Goal: Answer question/provide support: Share knowledge or assist other users

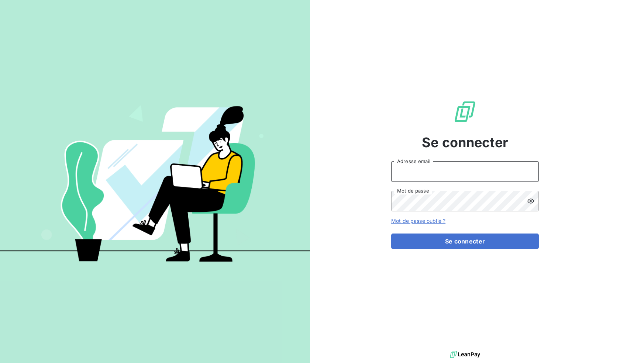
type input "[EMAIL_ADDRESS][DOMAIN_NAME]"
click at [472, 250] on div "Se connecter [EMAIL_ADDRESS][DOMAIN_NAME] Adresse email Mot de passe Mot de pas…" at bounding box center [465, 174] width 148 height 349
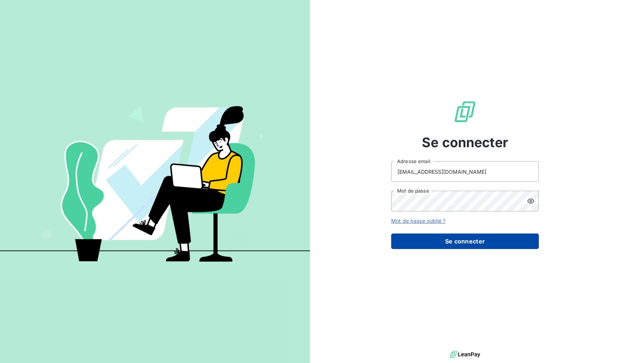
click at [473, 243] on button "Se connecter" at bounding box center [465, 242] width 148 height 16
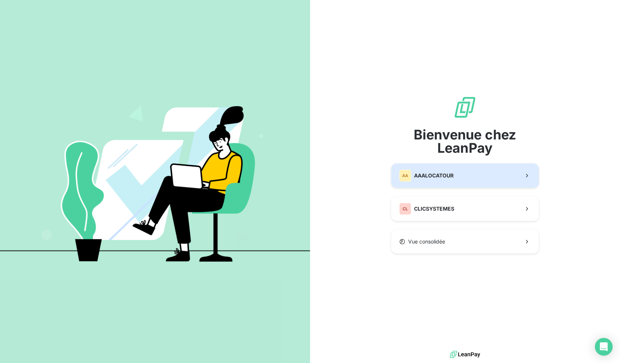
click at [478, 172] on button "AA AAALOCATOUR" at bounding box center [465, 176] width 148 height 24
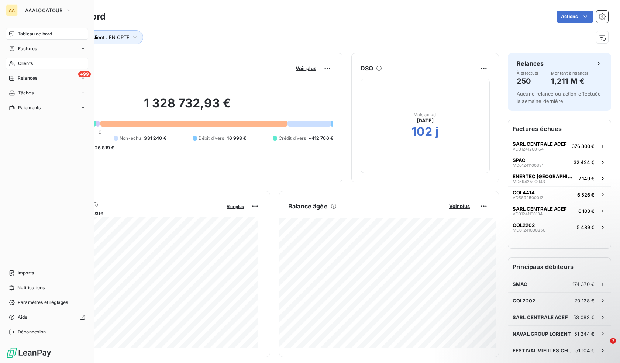
click at [17, 66] on div "Clients" at bounding box center [47, 64] width 82 height 12
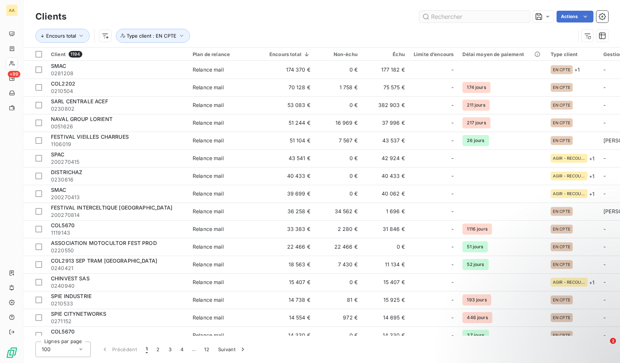
click at [469, 14] on input "text" at bounding box center [474, 17] width 111 height 12
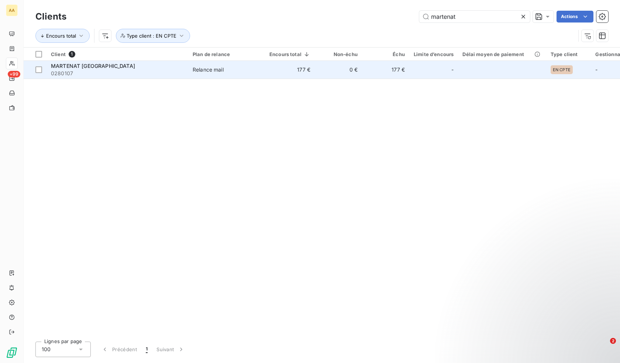
type input "martenat"
click at [105, 65] on span "MARTENAT [GEOGRAPHIC_DATA]" at bounding box center [93, 66] width 84 height 6
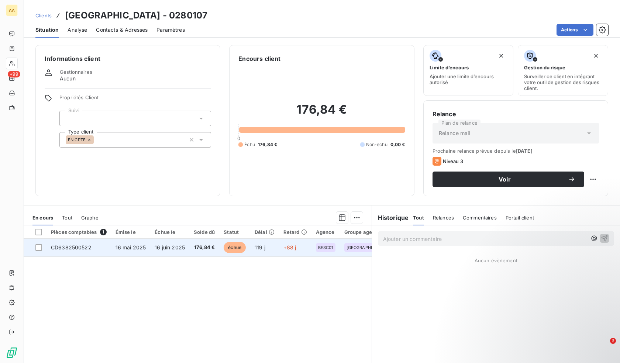
click at [191, 246] on td "176,84 €" at bounding box center [204, 248] width 30 height 18
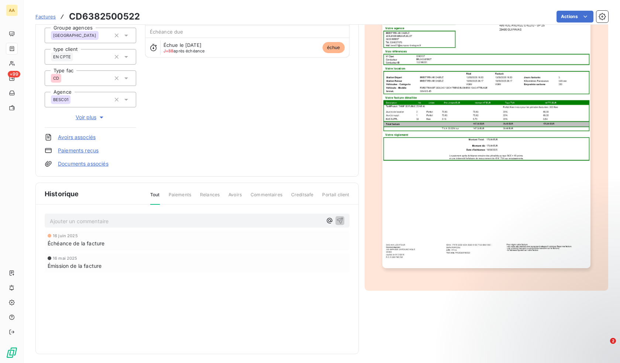
scroll to position [81, 0]
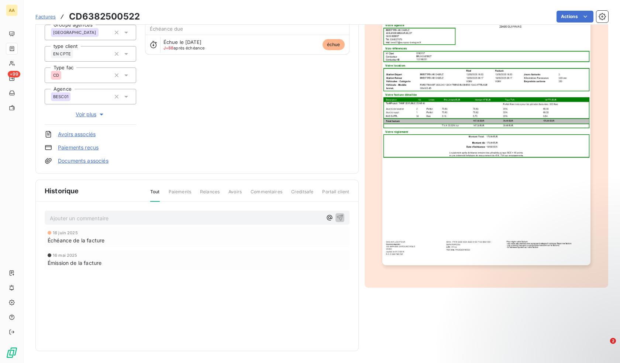
click at [92, 327] on div "Historique Tout Paiements Relances Avoirs Commentaires Creditsafe Portail clien…" at bounding box center [197, 265] width 323 height 171
click at [147, 216] on p "Ajouter un commentaire ﻿" at bounding box center [186, 218] width 273 height 9
click at [150, 193] on span "Tout" at bounding box center [155, 195] width 10 height 13
click at [115, 213] on div "Ajouter un commentaire ﻿" at bounding box center [186, 218] width 273 height 10
click at [117, 216] on p "Ajouter un commentaire ﻿" at bounding box center [186, 218] width 273 height 9
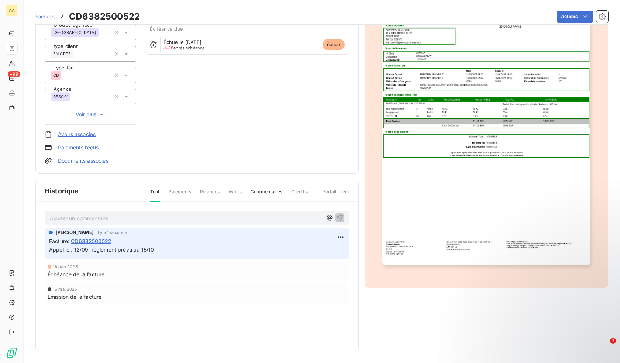
scroll to position [0, 0]
